Goal: Task Accomplishment & Management: Use online tool/utility

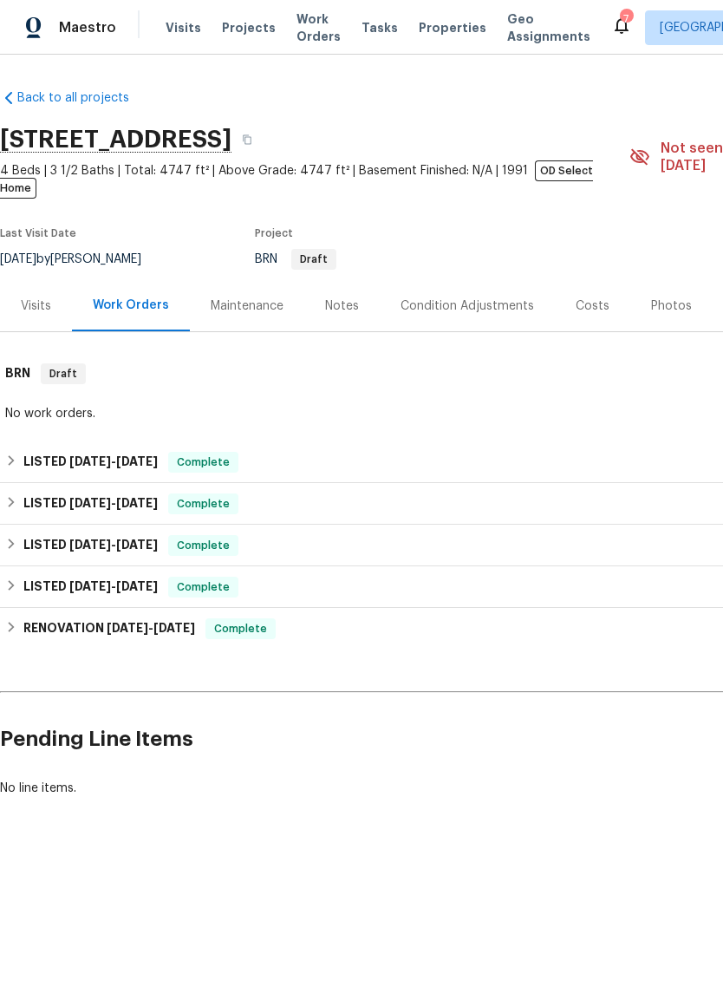
click at [364, 32] on span "Tasks" at bounding box center [380, 28] width 36 height 12
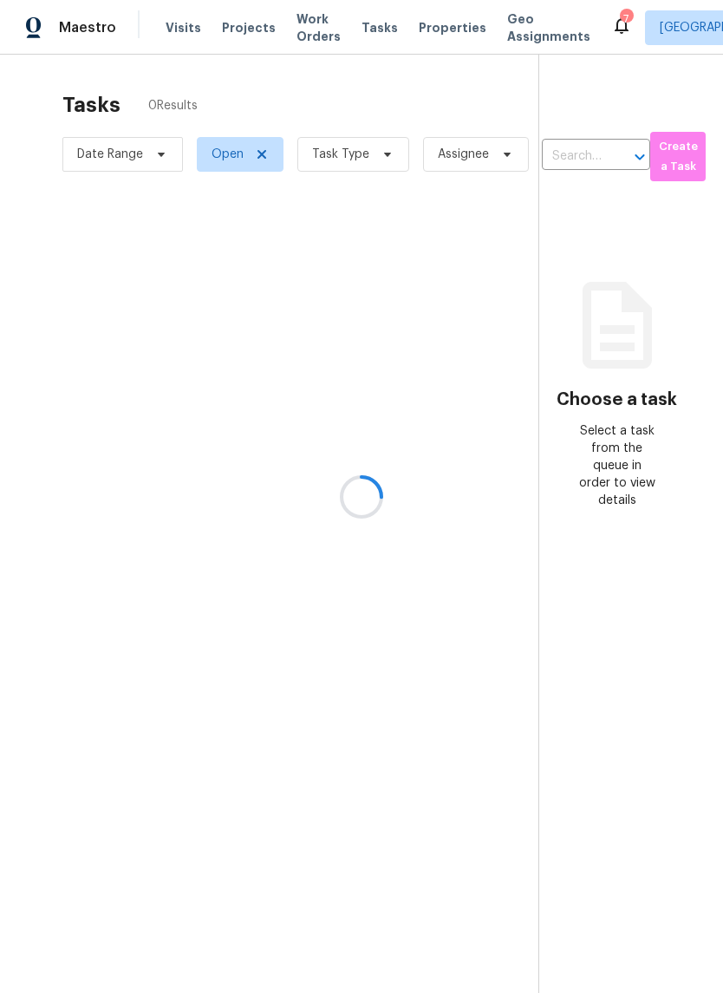
click at [362, 160] on div at bounding box center [361, 496] width 723 height 993
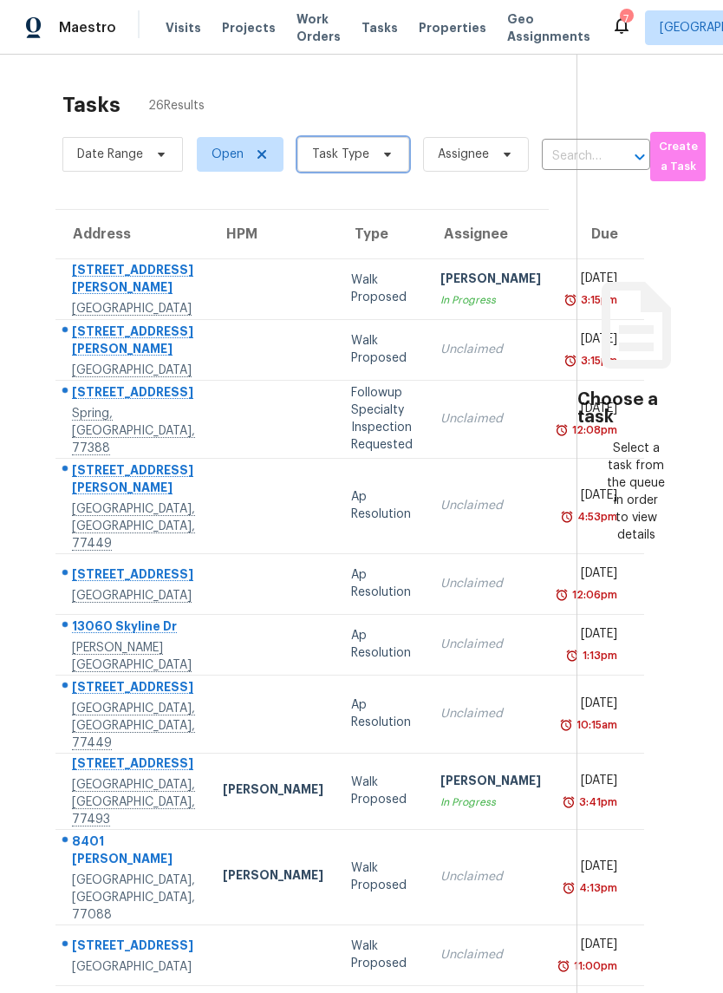
click at [369, 155] on span "Task Type" at bounding box center [353, 154] width 112 height 35
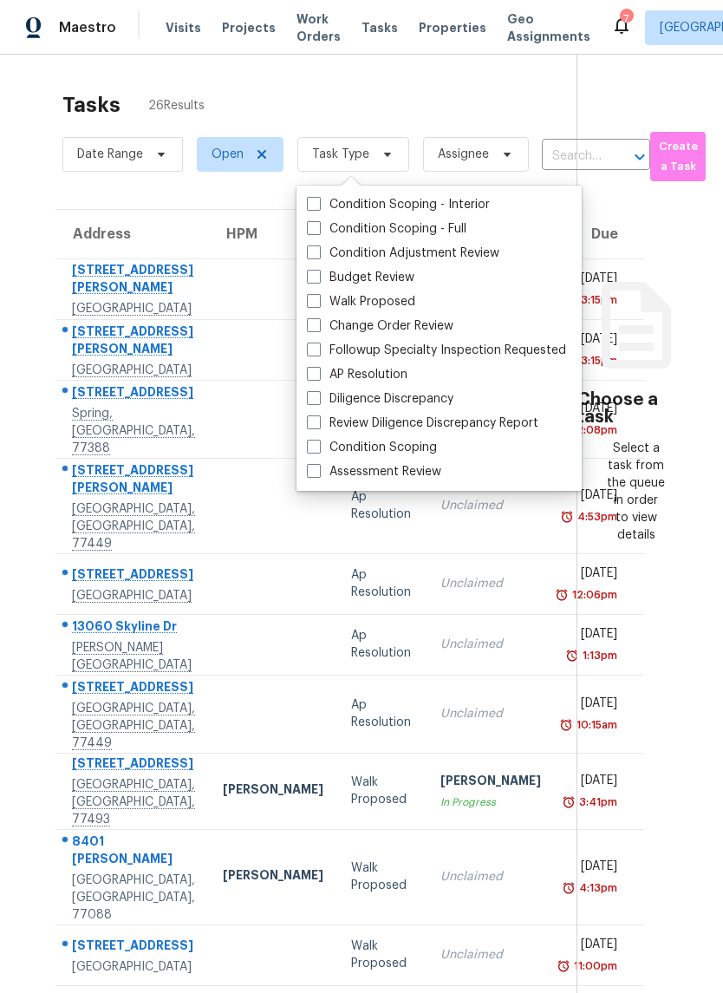
click at [323, 274] on label "Budget Review" at bounding box center [361, 277] width 108 height 17
click at [318, 274] on input "Budget Review" at bounding box center [312, 274] width 11 height 11
checkbox input "true"
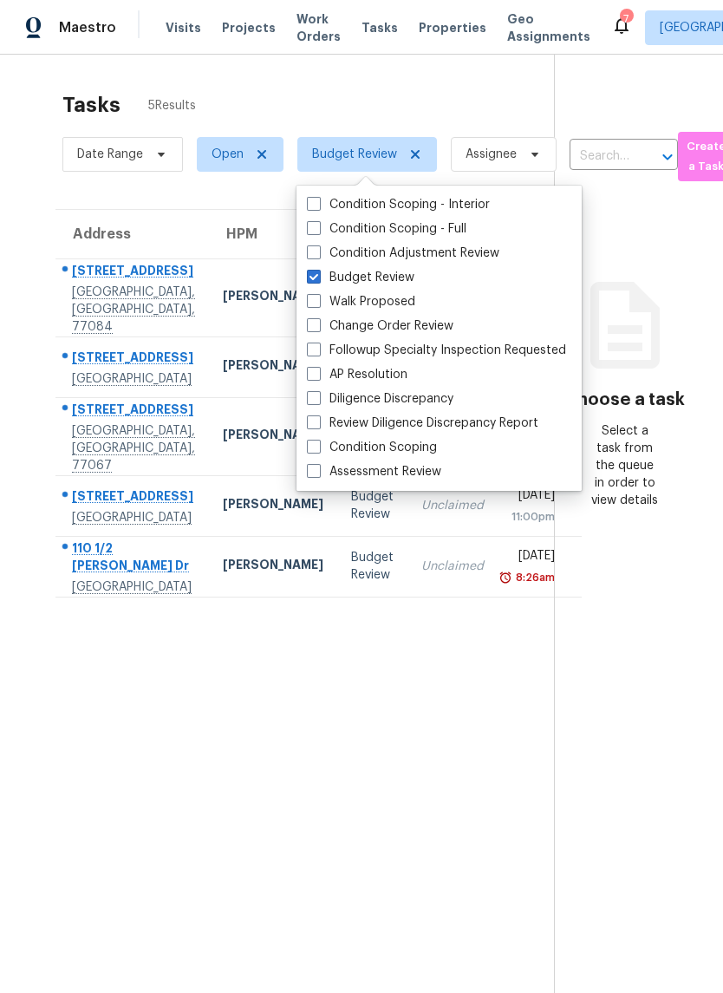
click at [438, 84] on div "Tasks 5 Results" at bounding box center [308, 104] width 492 height 45
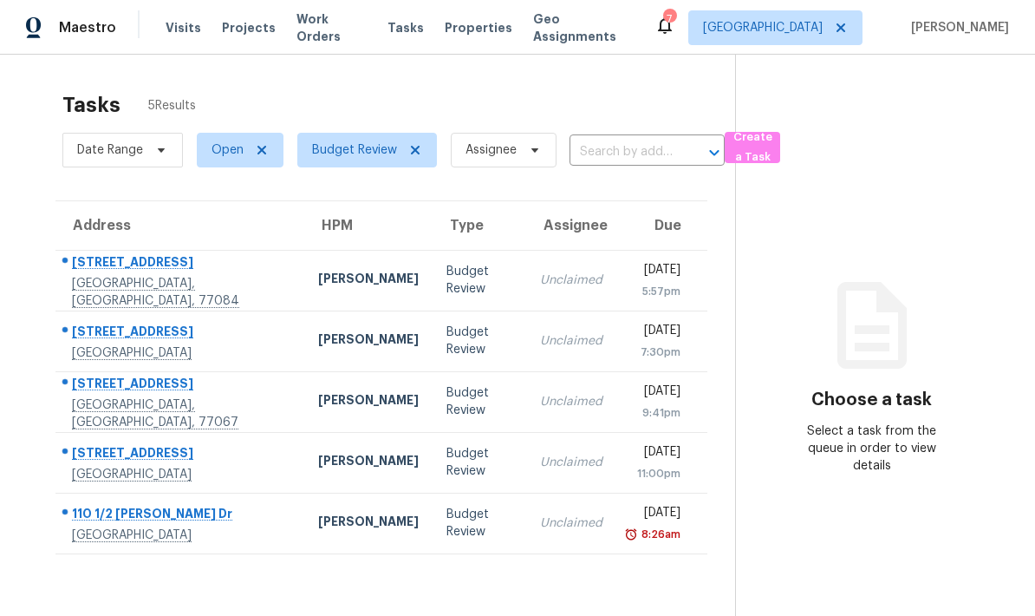
click at [675, 29] on icon at bounding box center [665, 25] width 21 height 21
